Goal: Task Accomplishment & Management: Use online tool/utility

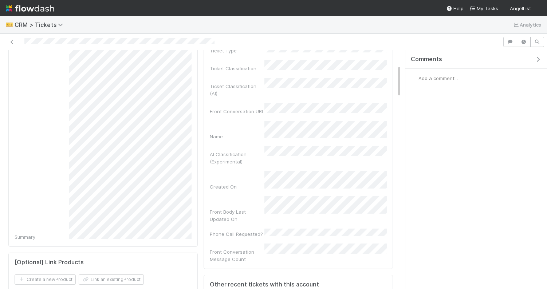
scroll to position [178, 0]
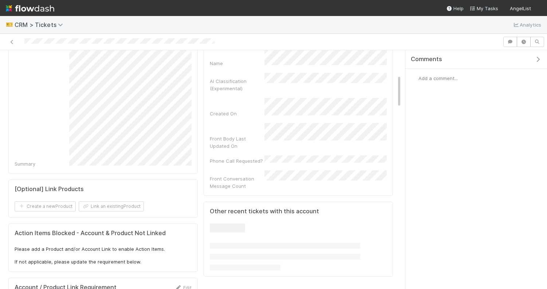
click at [110, 198] on form "[Optional] Link Products Create a new Product Link an existing Product" at bounding box center [103, 199] width 177 height 26
click at [110, 202] on button "Link an existing Product" at bounding box center [111, 206] width 65 height 10
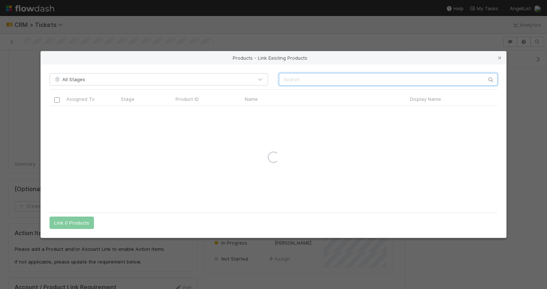
click at [287, 79] on input "text" at bounding box center [388, 79] width 218 height 12
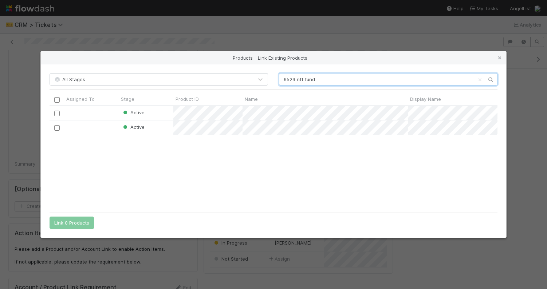
scroll to position [103, 448]
type input "6529 nft fund"
click at [58, 127] on input "checkbox" at bounding box center [56, 127] width 5 height 5
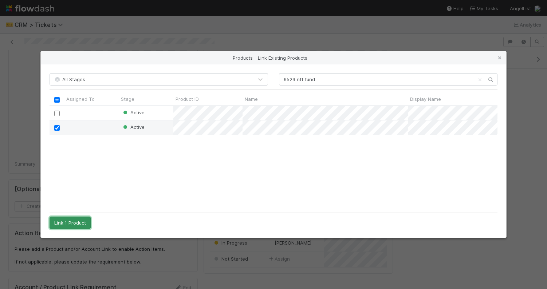
click at [75, 220] on button "Link 1 Product" at bounding box center [69, 222] width 41 height 12
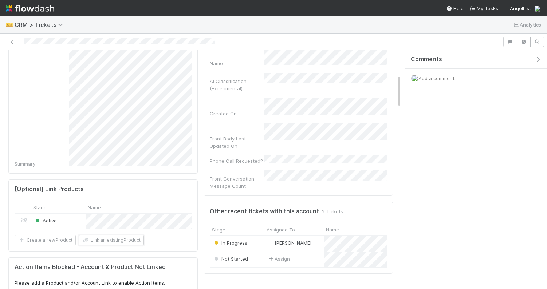
scroll to position [0, 0]
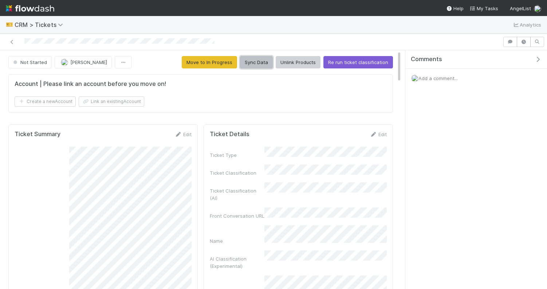
click at [260, 58] on button "Sync Data" at bounding box center [256, 62] width 33 height 12
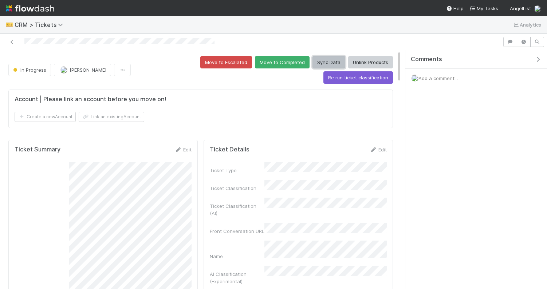
click at [312, 62] on button "Sync Data" at bounding box center [328, 62] width 33 height 12
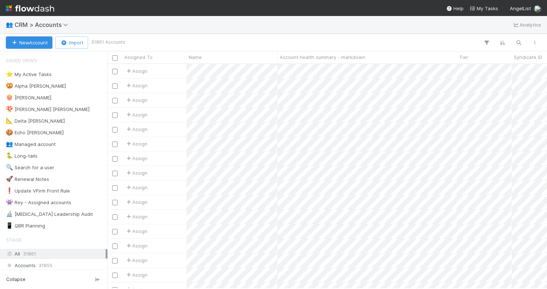
scroll to position [0, 0]
click at [224, 38] on div at bounding box center [333, 42] width 418 height 9
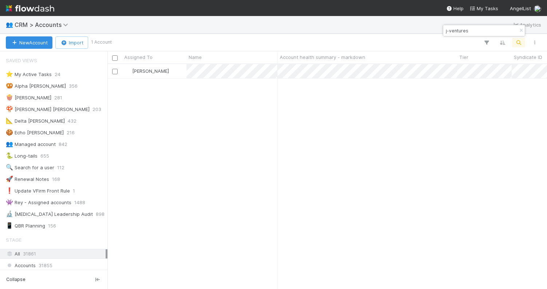
scroll to position [225, 439]
type input "j-ventures"
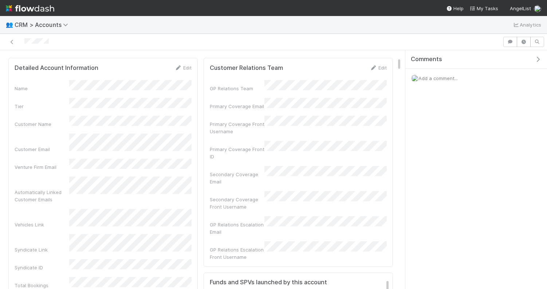
scroll to position [148, 174]
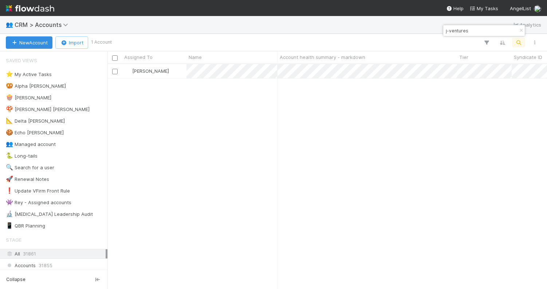
scroll to position [225, 439]
click at [474, 27] on input "j-ventures" at bounding box center [480, 30] width 73 height 9
type input "magic ventu"
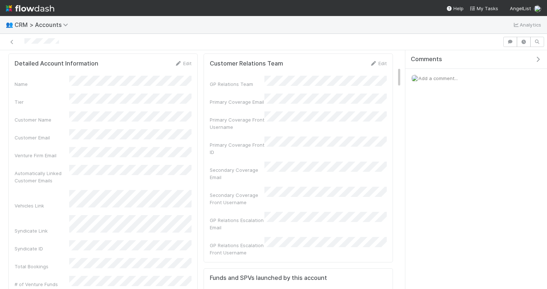
scroll to position [175, 0]
